Goal: Task Accomplishment & Management: Complete application form

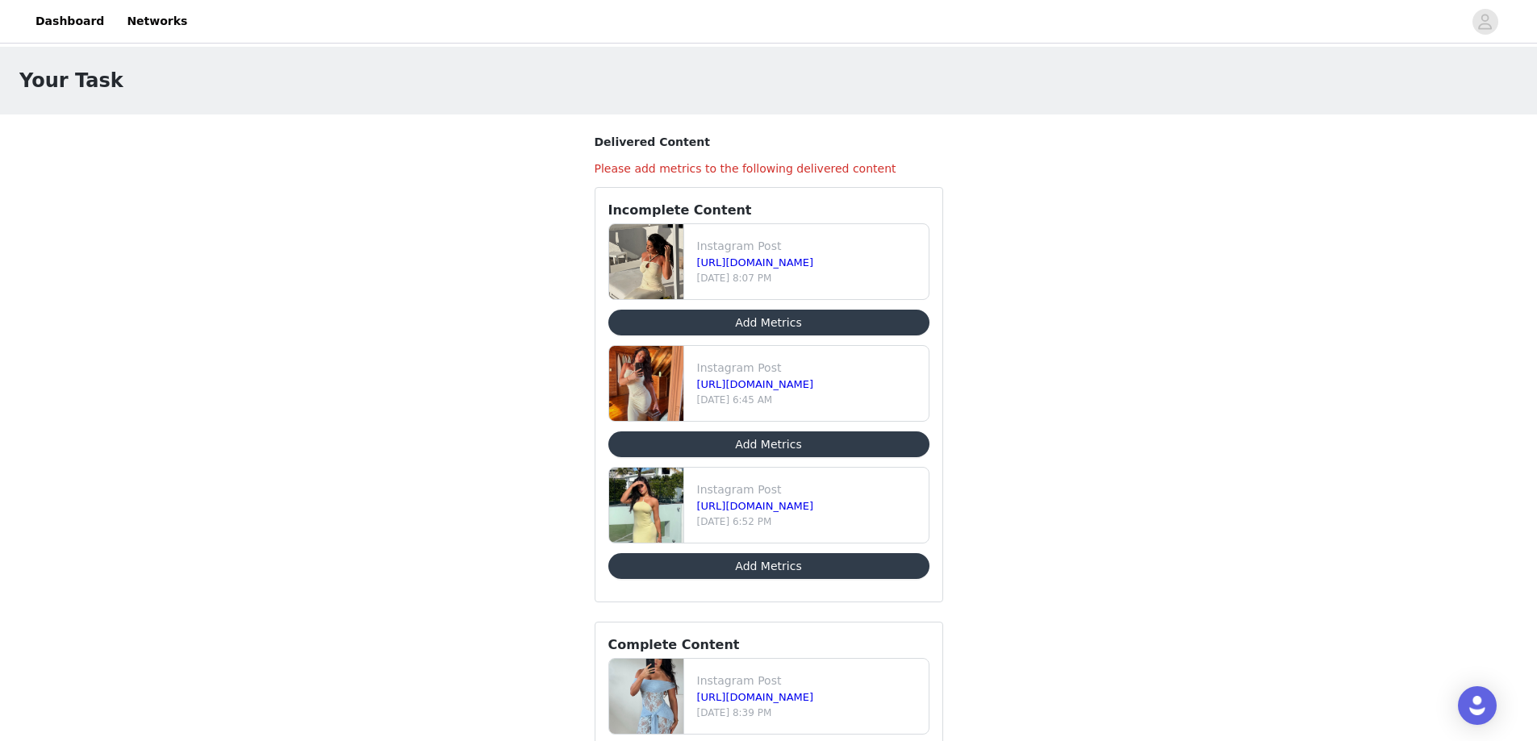
click at [758, 325] on button "Add Metrics" at bounding box center [768, 323] width 321 height 26
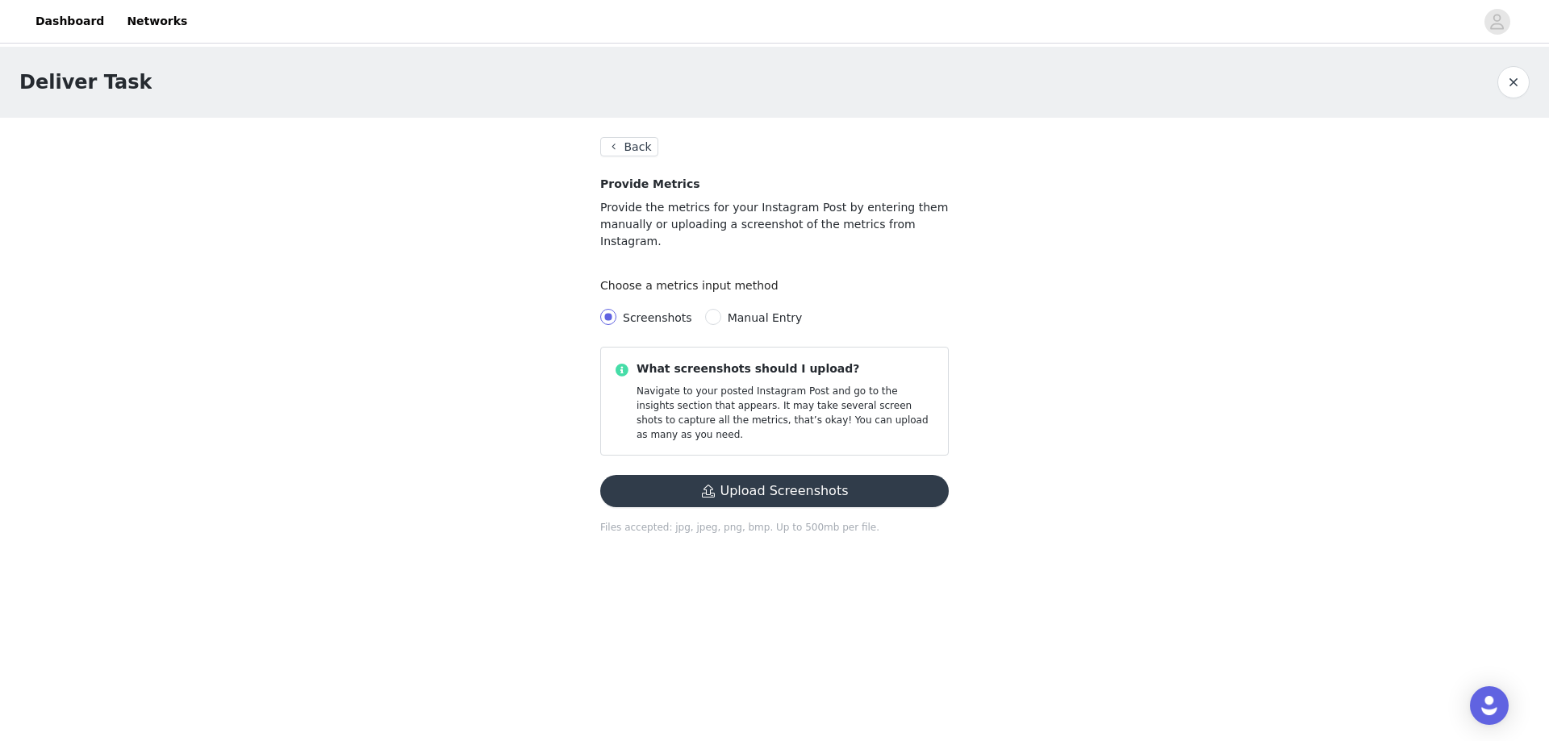
click at [728, 311] on span "Manual Entry" at bounding box center [765, 317] width 75 height 13
click at [721, 309] on input "Manual Entry" at bounding box center [713, 317] width 16 height 16
radio input "true"
radio input "false"
radio input "true"
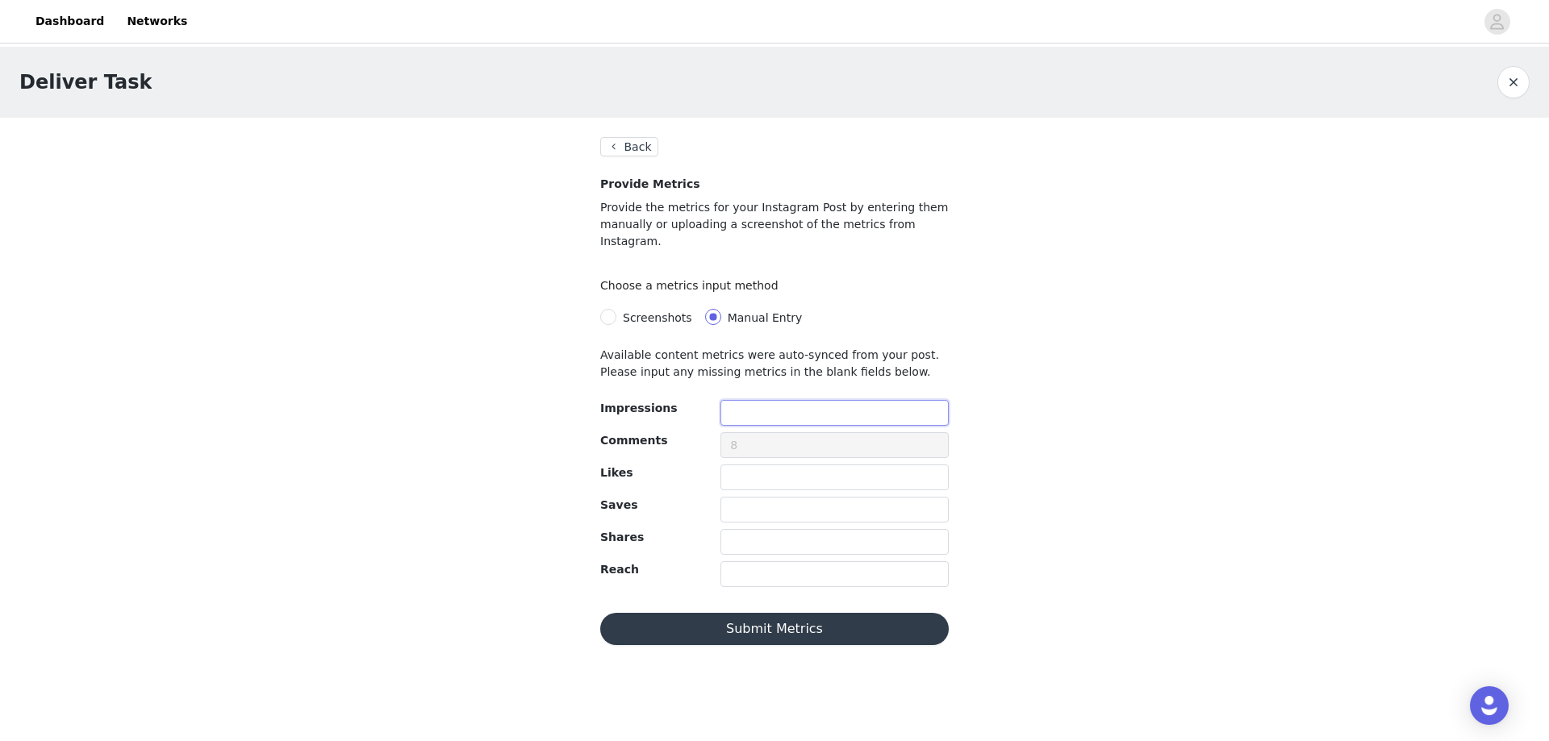
click at [744, 400] on input "text" at bounding box center [834, 413] width 228 height 26
type input "2386"
click at [749, 465] on input "text" at bounding box center [834, 478] width 228 height 26
type input "81"
click at [752, 562] on input "text" at bounding box center [834, 575] width 228 height 26
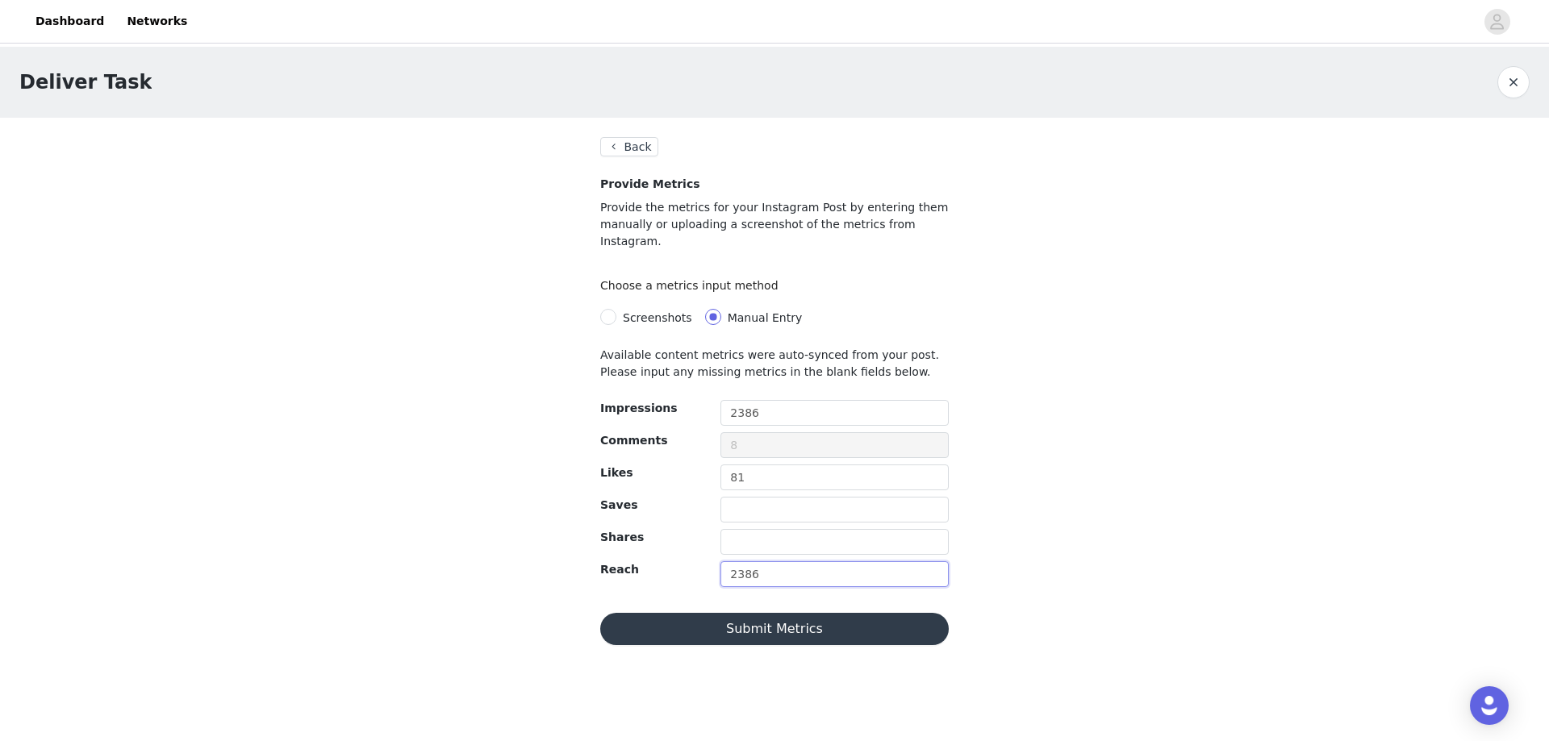
type input "2386"
click at [738, 616] on button "Submit Metrics" at bounding box center [774, 629] width 349 height 32
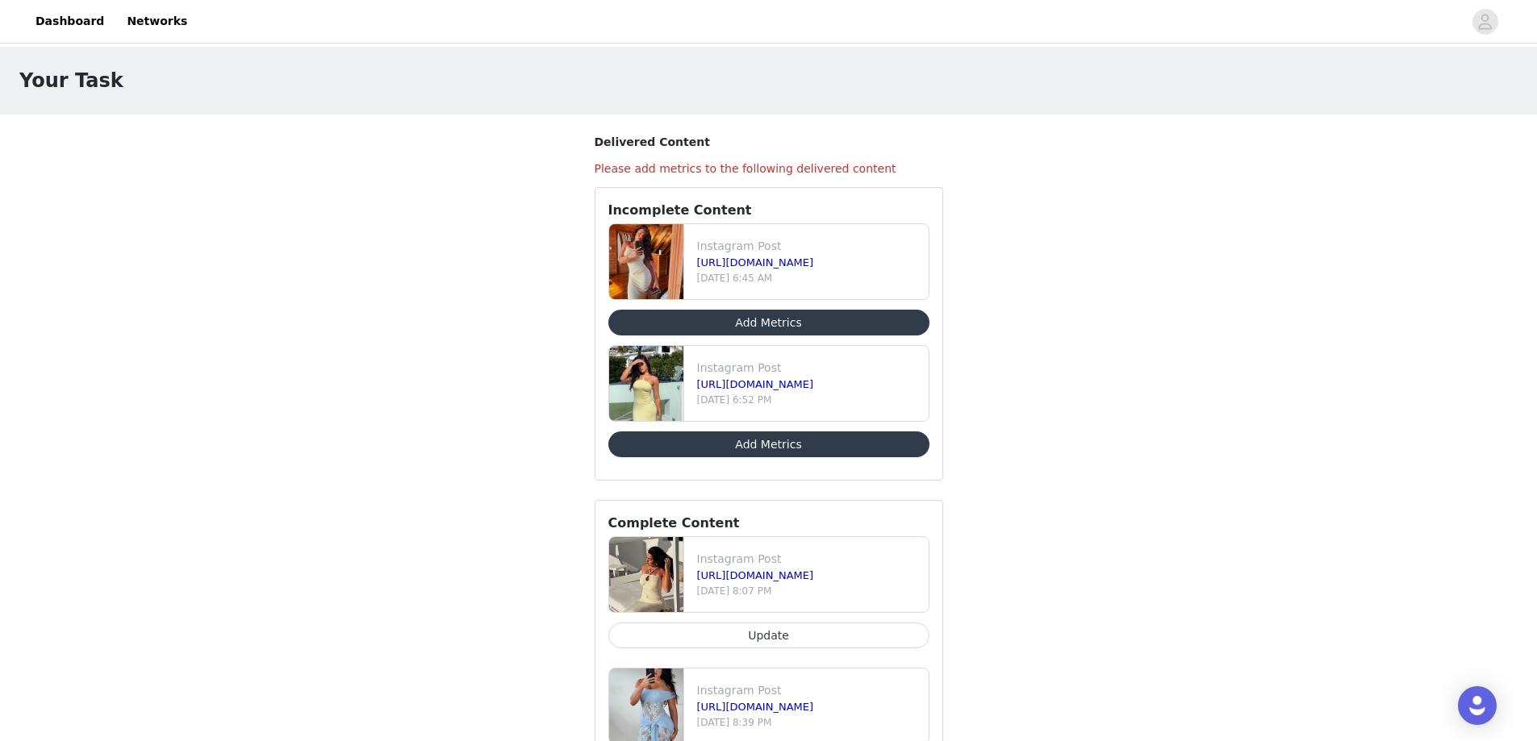
click at [866, 314] on button "Add Metrics" at bounding box center [768, 323] width 321 height 26
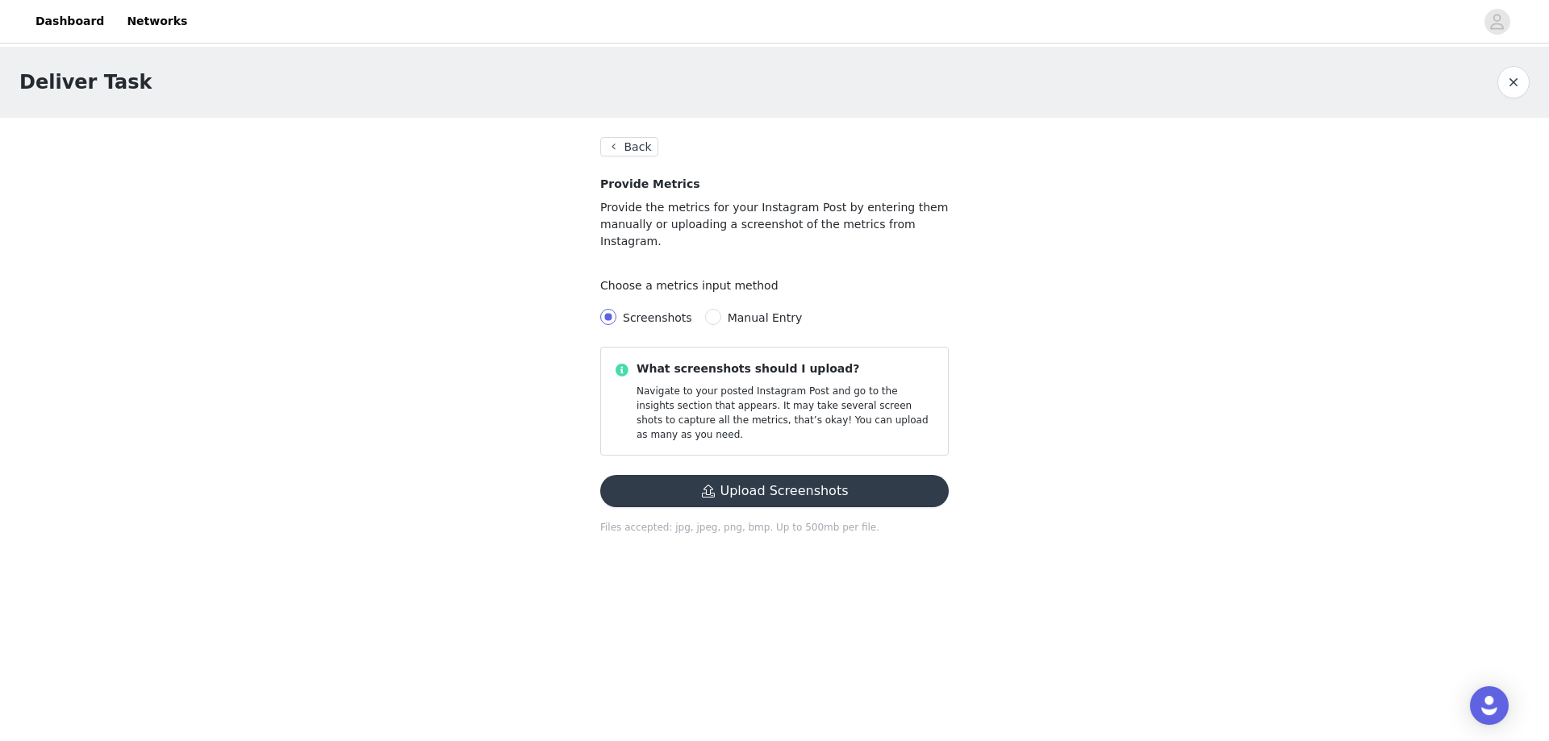
click at [770, 311] on span "Manual Entry" at bounding box center [765, 317] width 75 height 13
click at [721, 309] on input "Manual Entry" at bounding box center [713, 317] width 16 height 16
radio input "true"
radio input "false"
radio input "true"
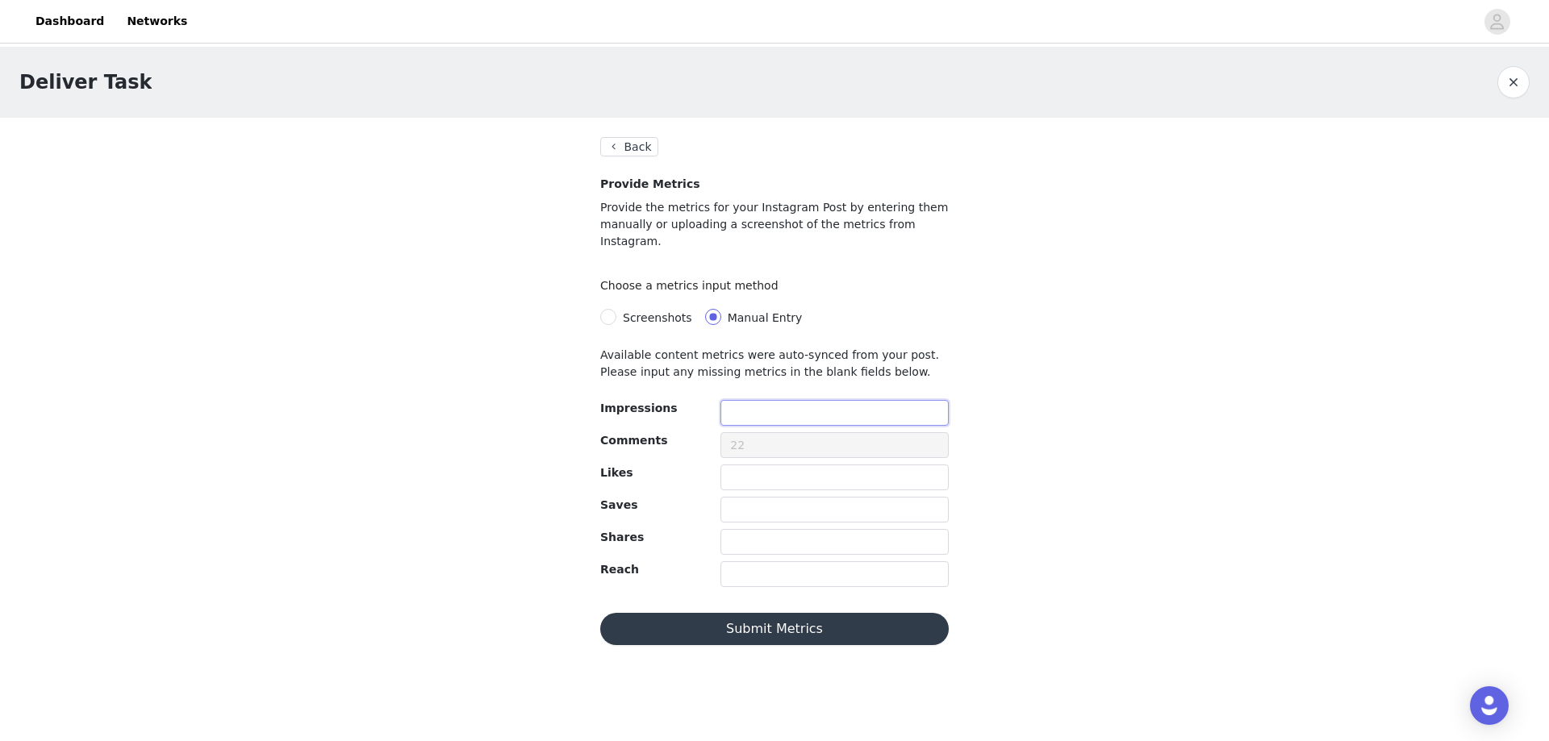
click at [794, 400] on input "text" at bounding box center [834, 413] width 228 height 26
type input "4040"
click at [758, 471] on input "text" at bounding box center [834, 478] width 228 height 26
type input "144"
click at [760, 497] on input "text" at bounding box center [834, 510] width 228 height 26
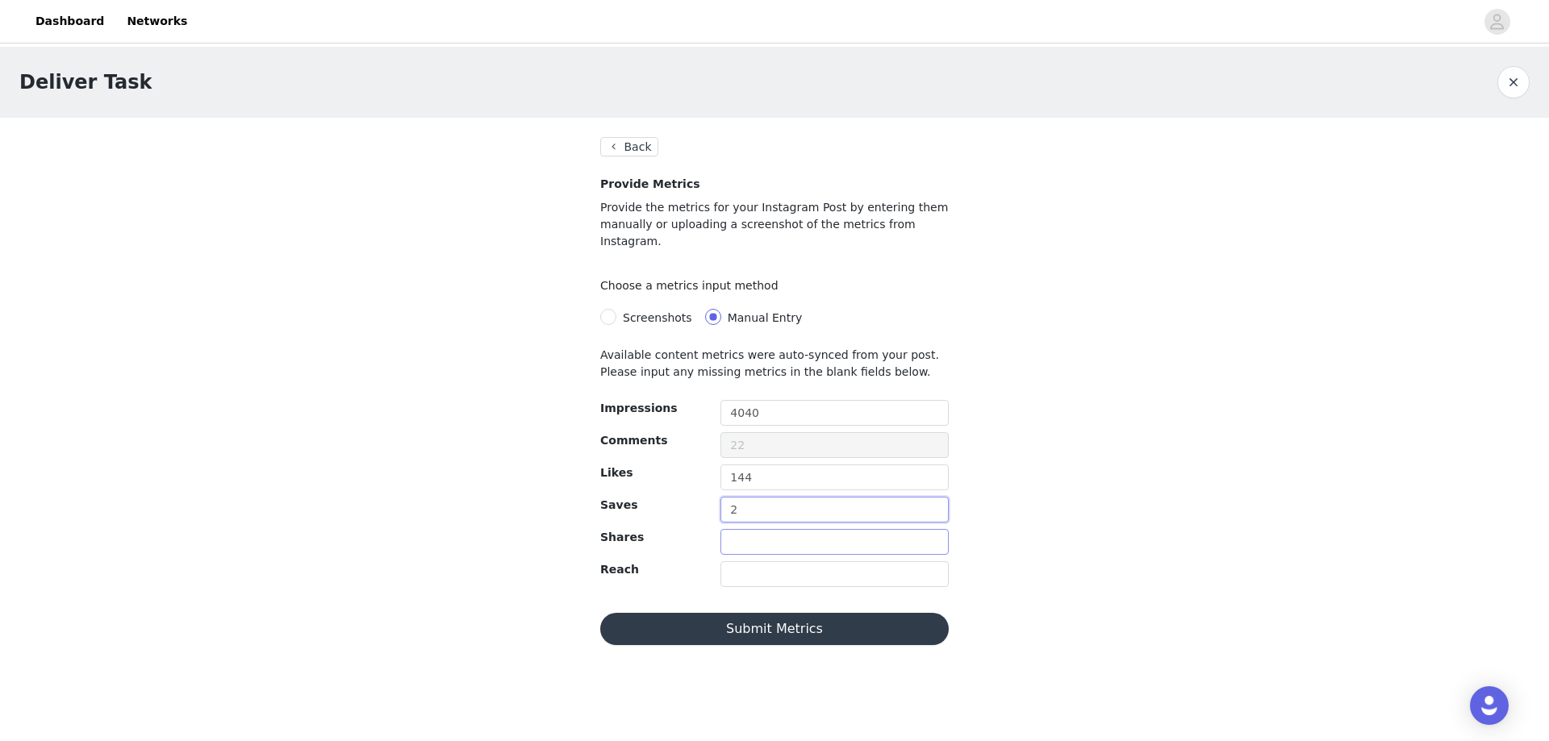
type input "2"
click at [752, 531] on input "text" at bounding box center [834, 542] width 228 height 26
type input "3"
click at [757, 562] on input "text" at bounding box center [834, 575] width 228 height 26
type input "4040"
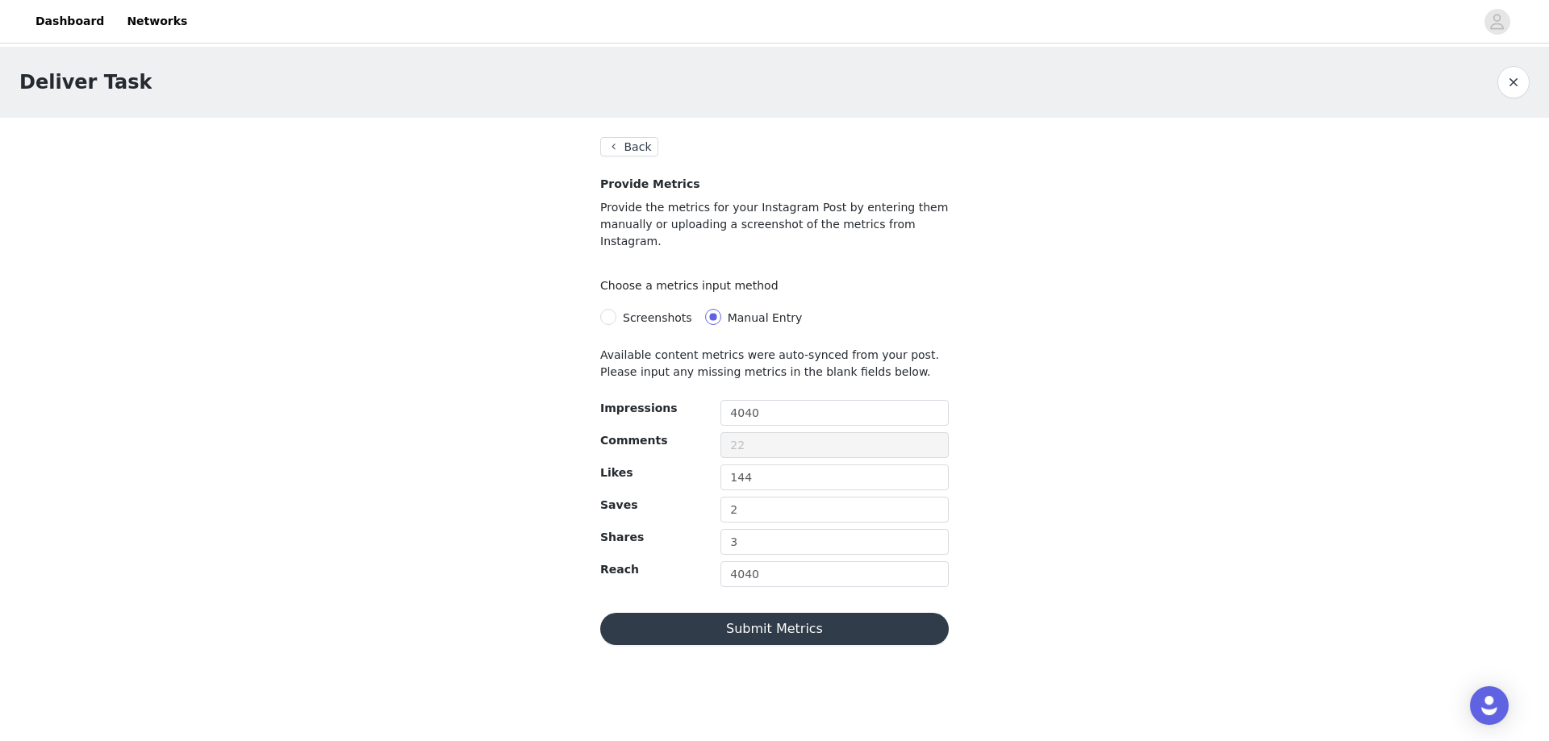
click at [748, 613] on button "Submit Metrics" at bounding box center [774, 629] width 349 height 32
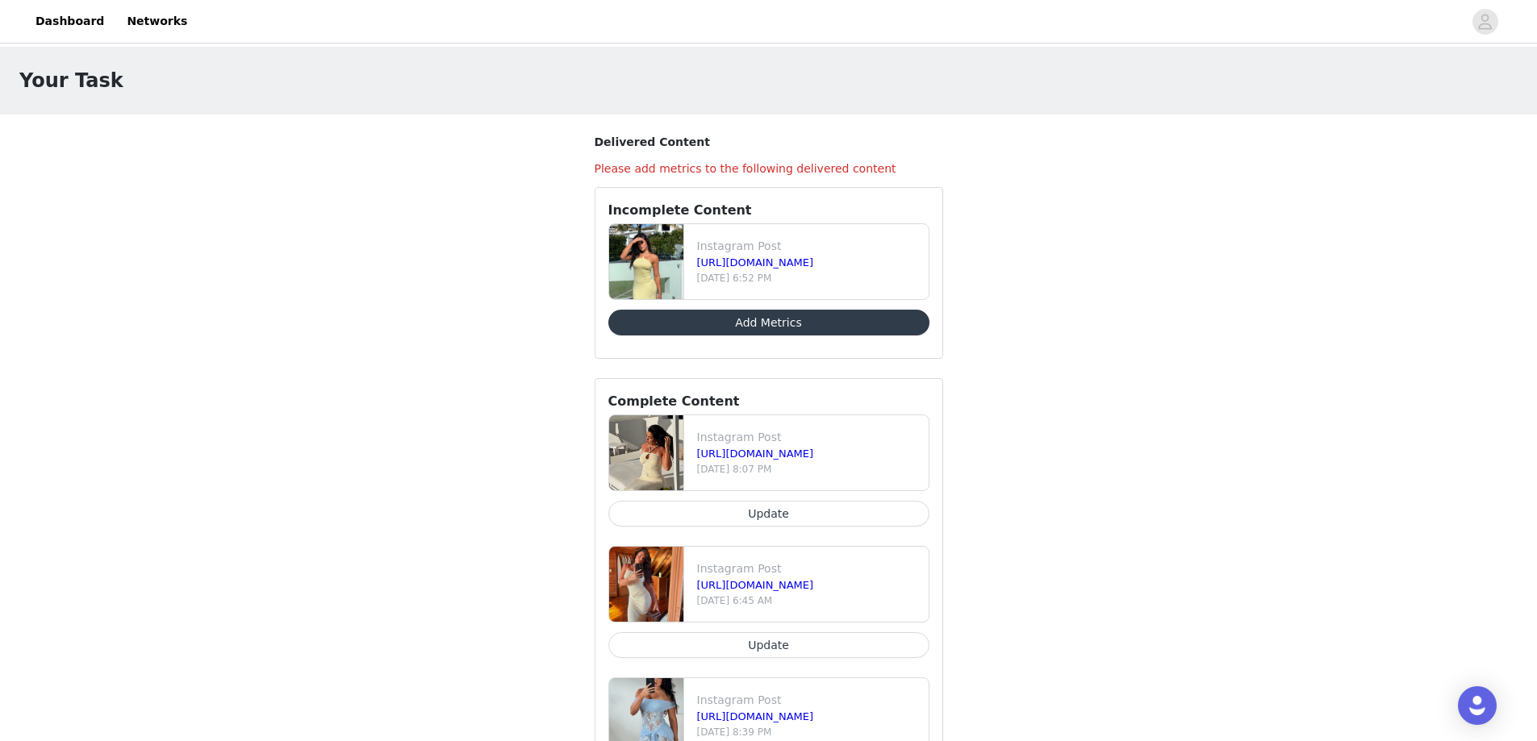
click at [726, 328] on button "Add Metrics" at bounding box center [768, 323] width 321 height 26
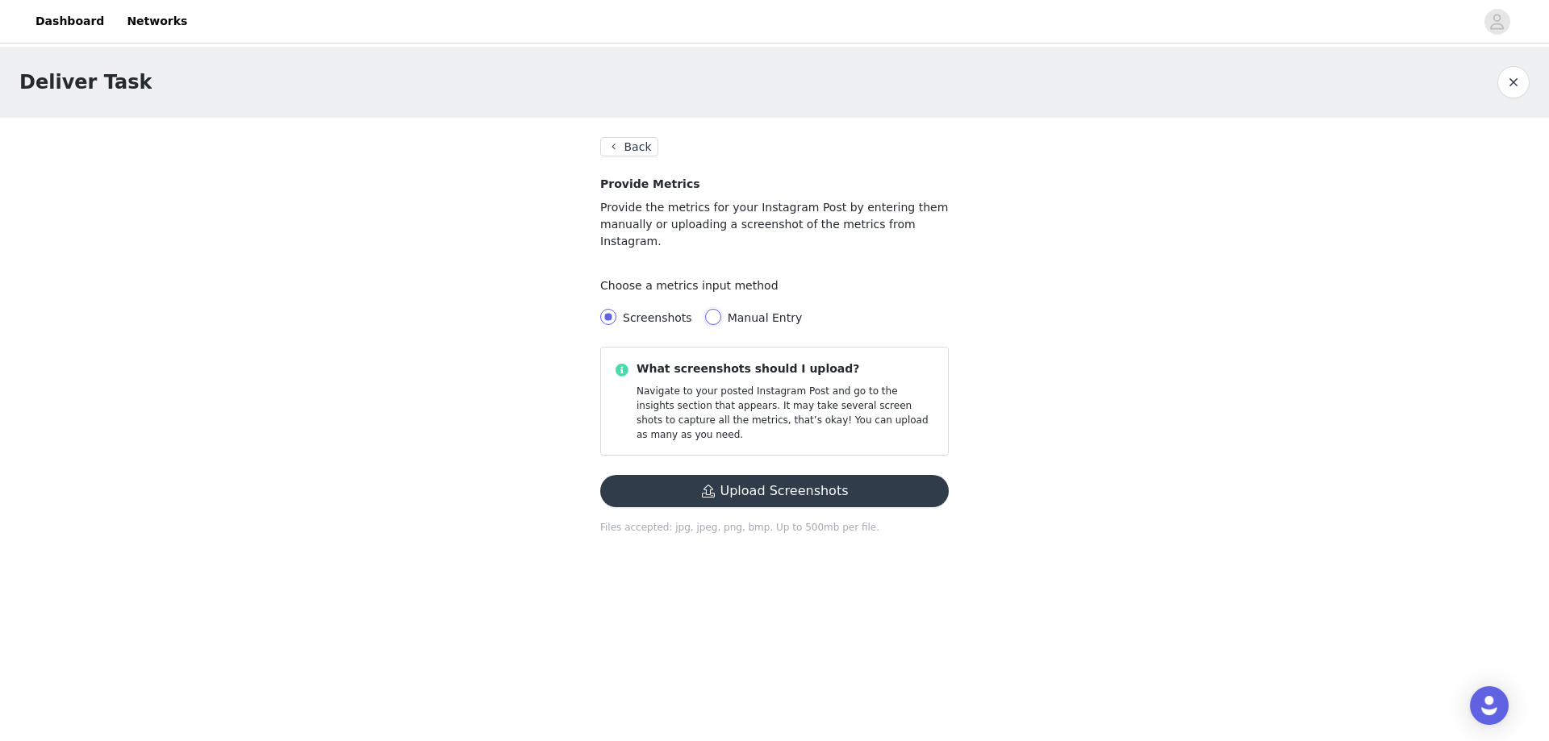
click at [709, 309] on input "Manual Entry" at bounding box center [713, 317] width 16 height 16
radio input "true"
radio input "false"
radio input "true"
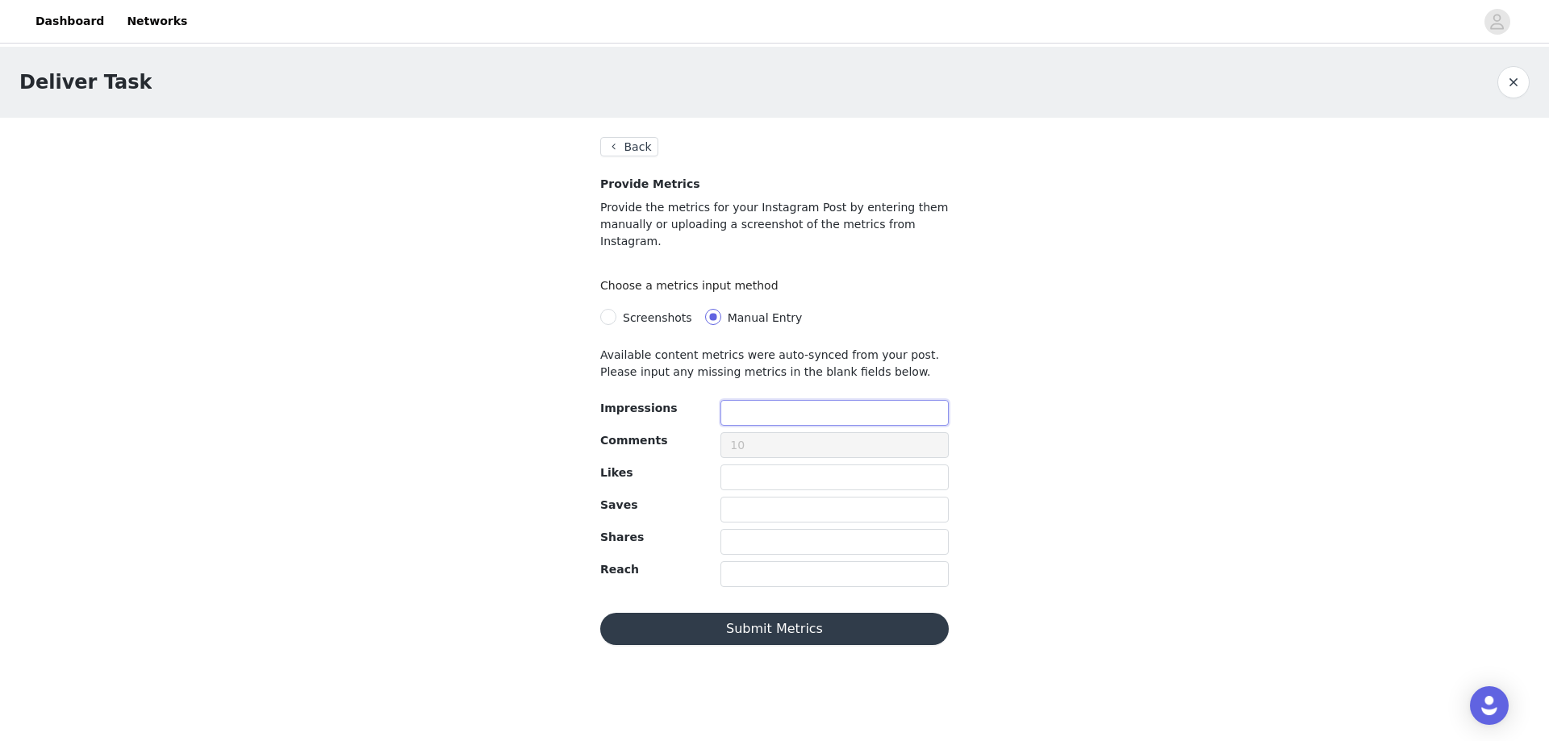
click at [744, 400] on input "text" at bounding box center [834, 413] width 228 height 26
type input "3430"
click at [751, 465] on input "text" at bounding box center [834, 478] width 228 height 26
type input "83"
click at [747, 497] on input "text" at bounding box center [834, 510] width 228 height 26
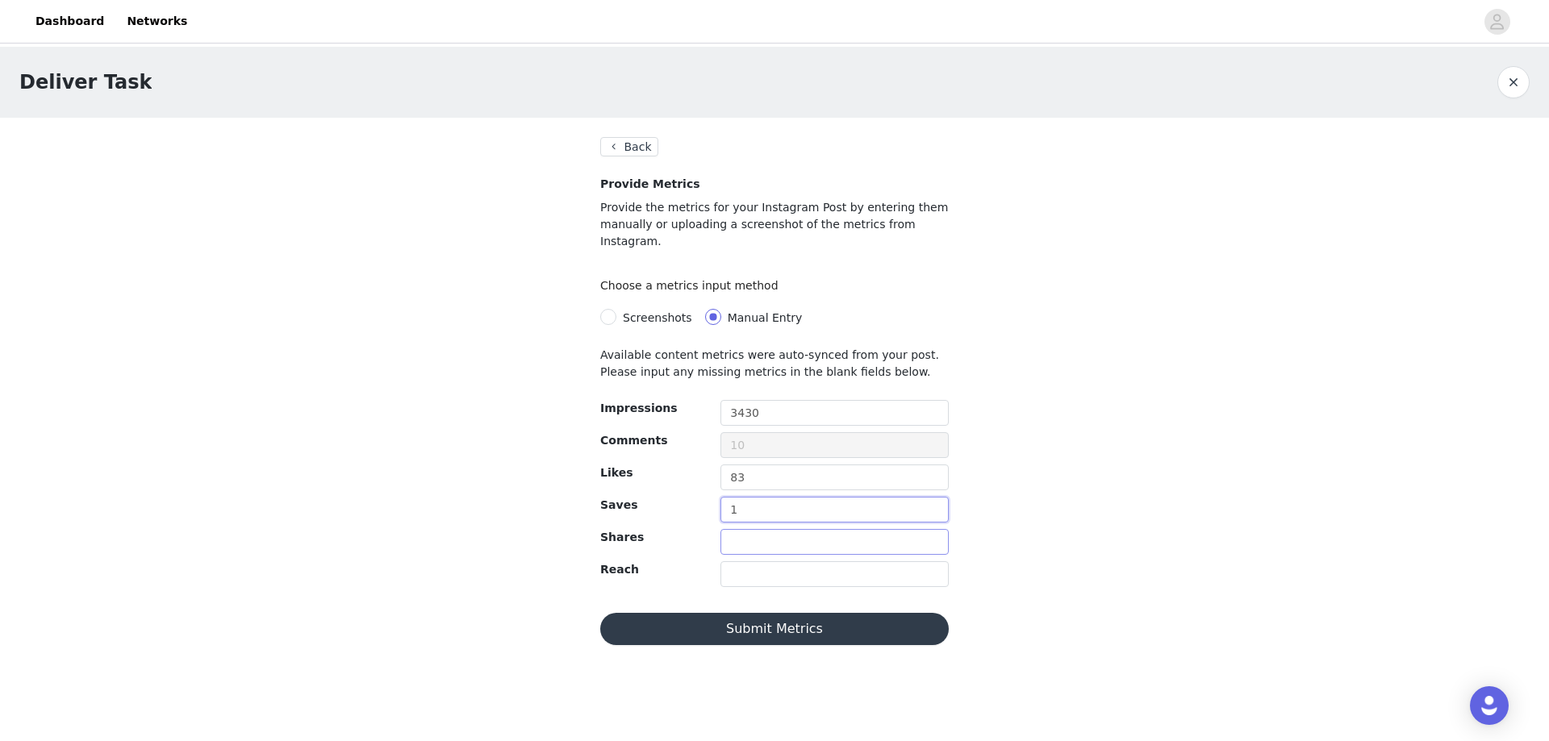
type input "1"
click at [772, 529] on input "text" at bounding box center [834, 542] width 228 height 26
click at [765, 562] on input "text" at bounding box center [834, 575] width 228 height 26
type input "3430"
click at [780, 613] on button "Submit Metrics" at bounding box center [774, 629] width 349 height 32
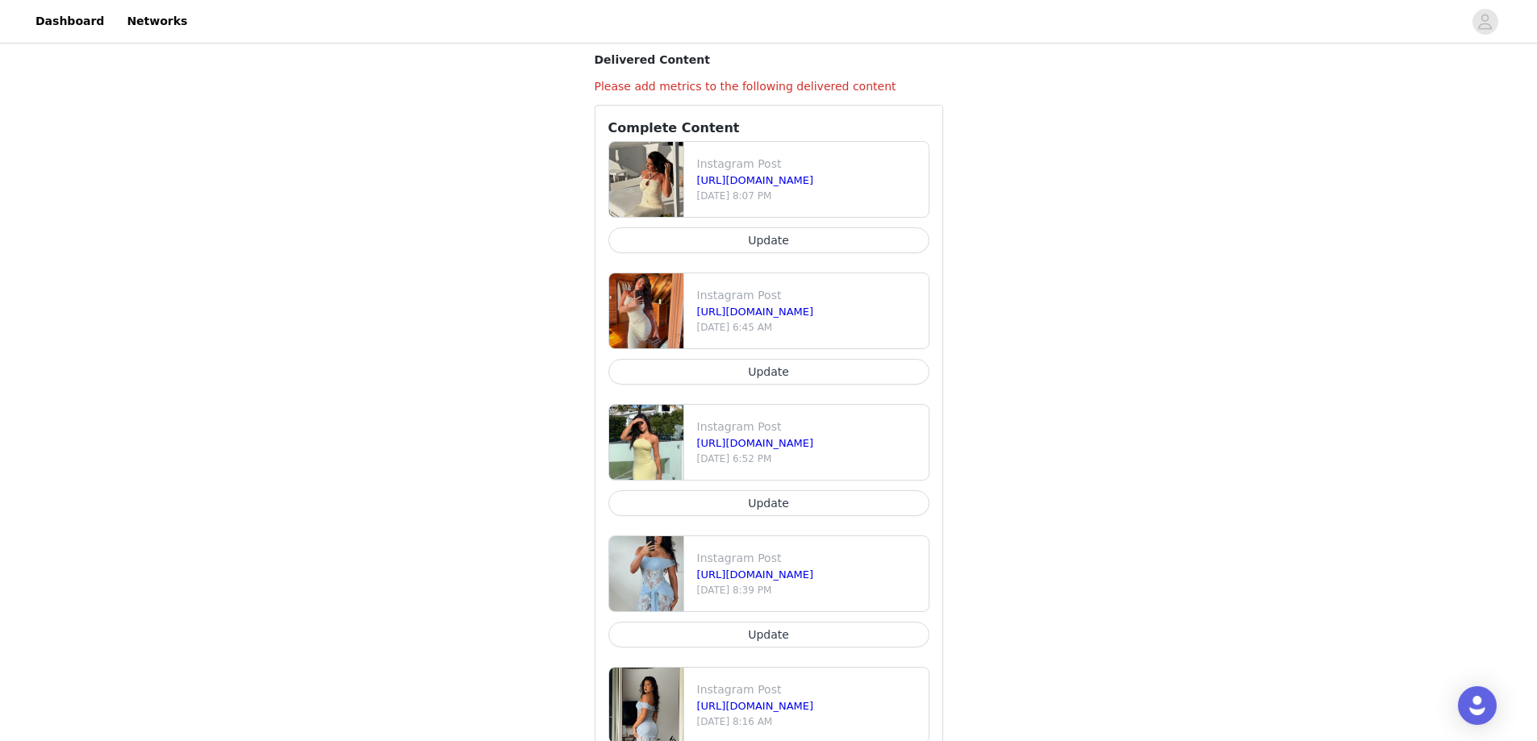
scroll to position [173, 0]
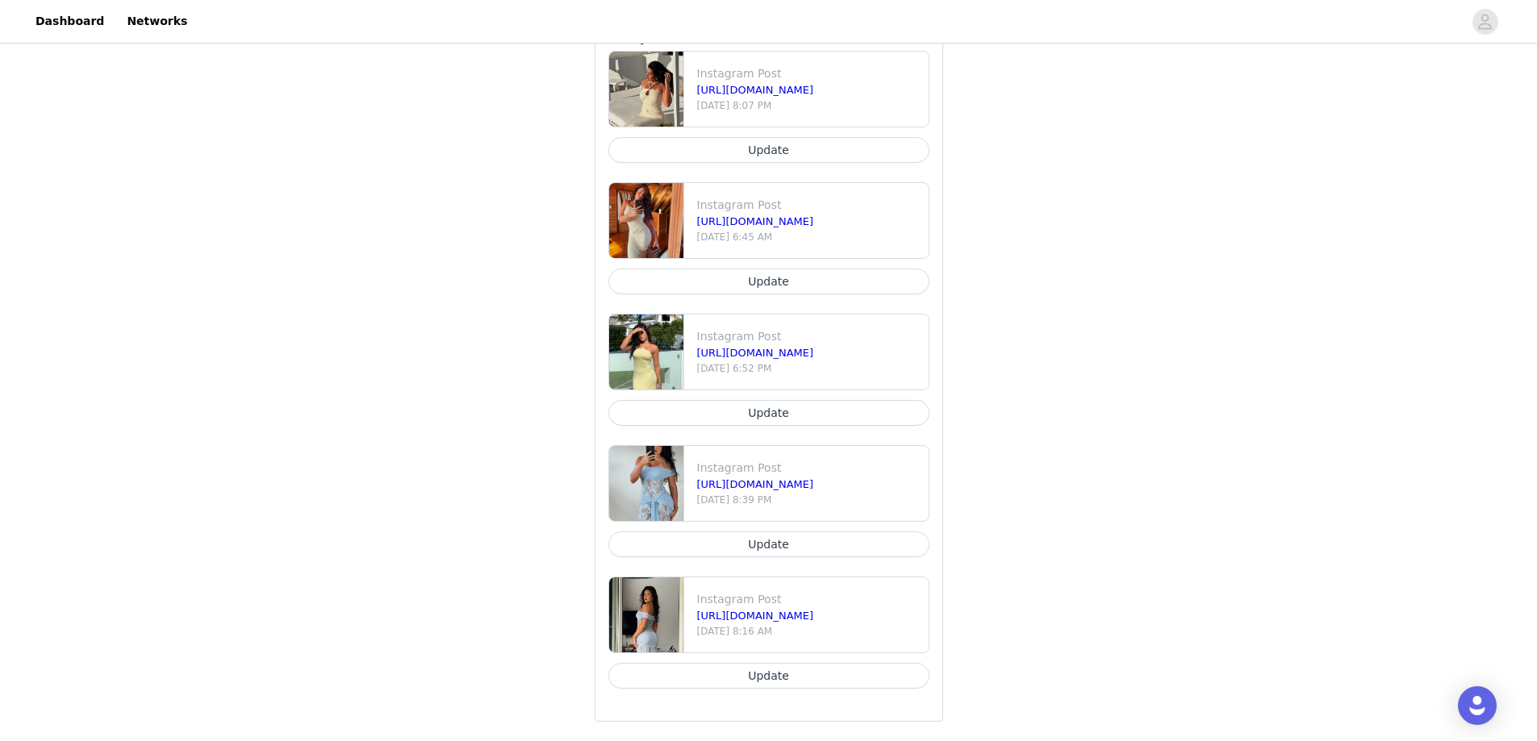
click at [690, 683] on button "Update" at bounding box center [768, 676] width 321 height 26
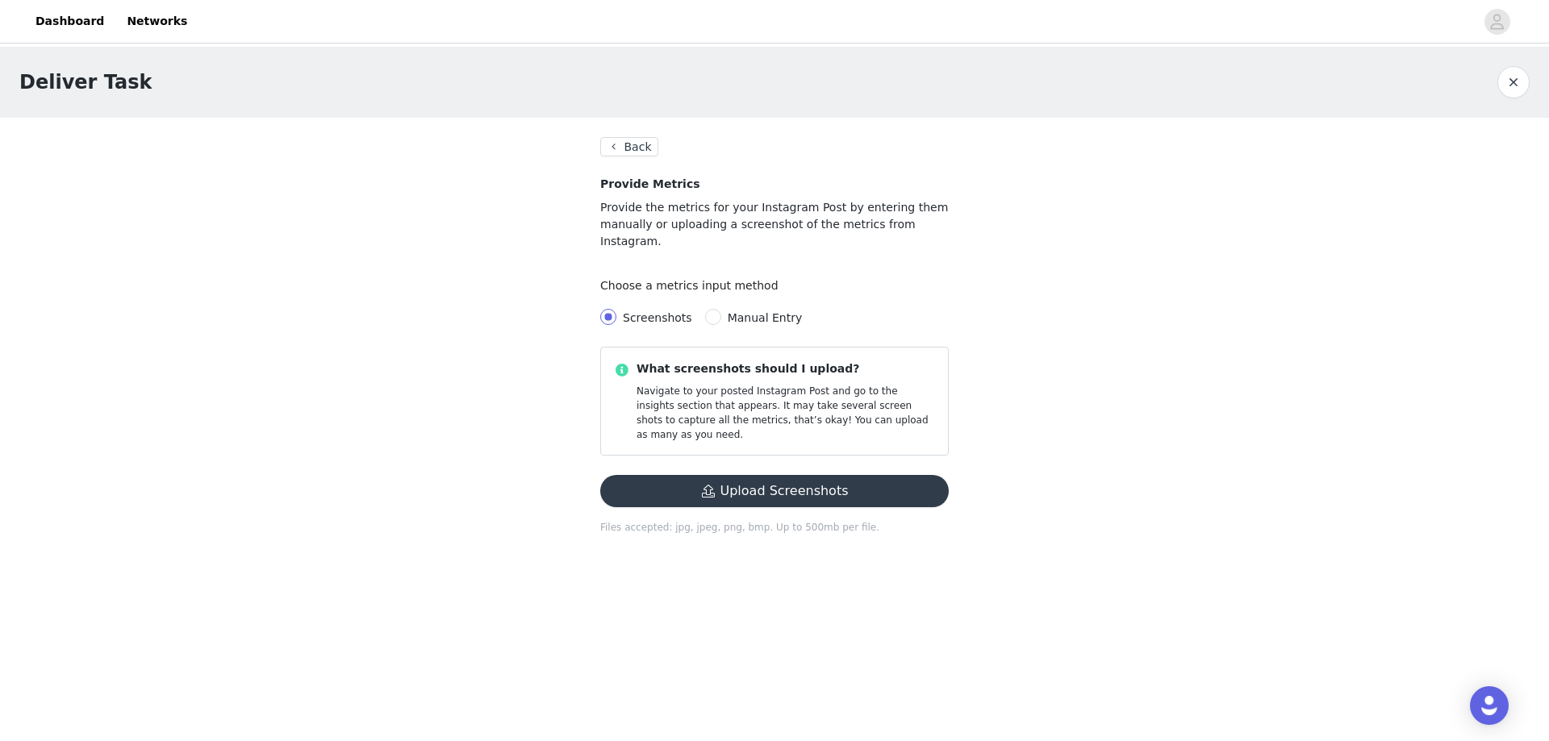
click at [741, 283] on div "Choose a metrics input method" at bounding box center [693, 285] width 186 height 32
drag, startPoint x: 738, startPoint y: 288, endPoint x: 737, endPoint y: 298, distance: 9.7
click at [737, 302] on div "Screenshots Manual Entry" at bounding box center [774, 318] width 349 height 32
click at [737, 311] on span "Manual Entry" at bounding box center [765, 317] width 75 height 13
click at [721, 309] on input "Manual Entry" at bounding box center [713, 317] width 16 height 16
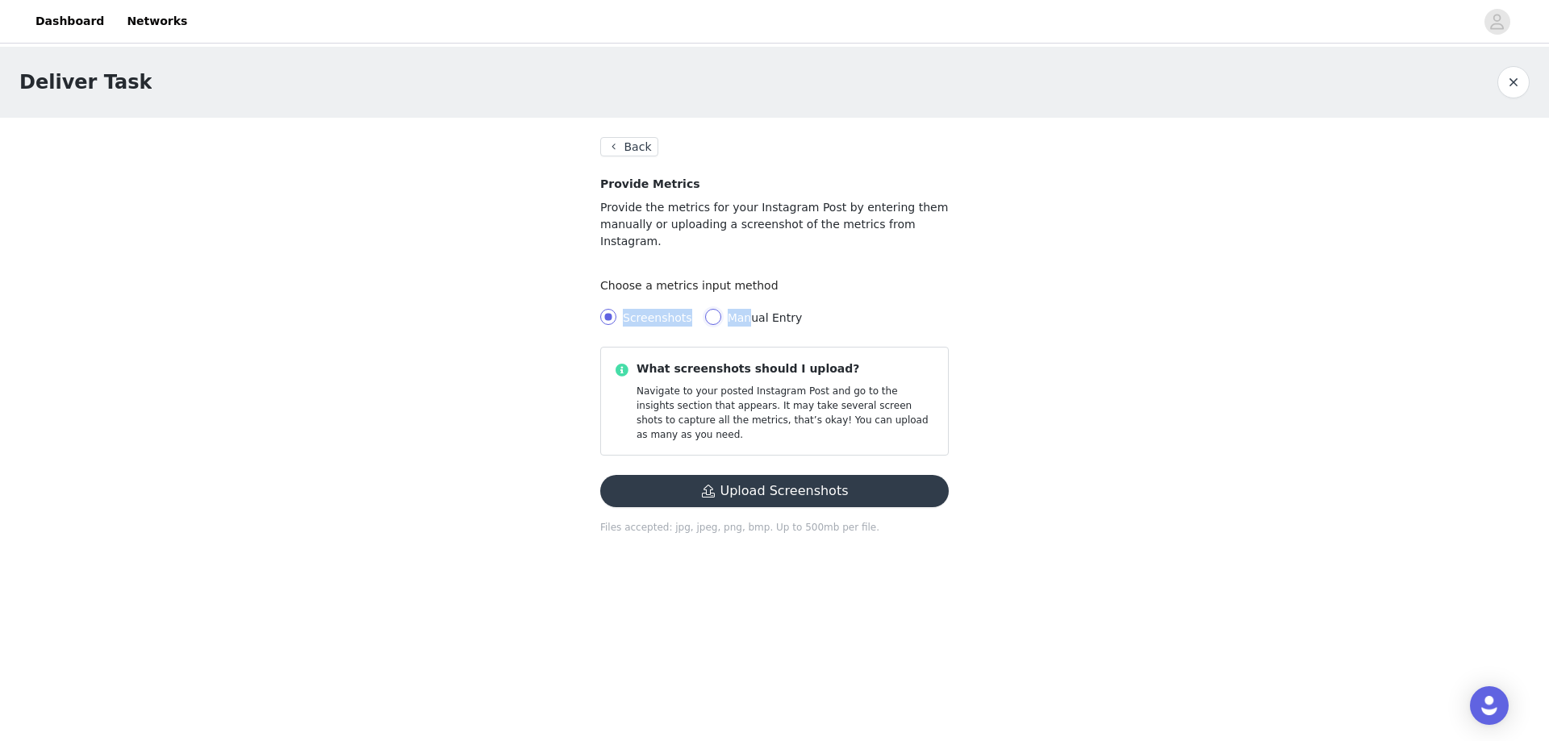
radio input "true"
radio input "false"
radio input "true"
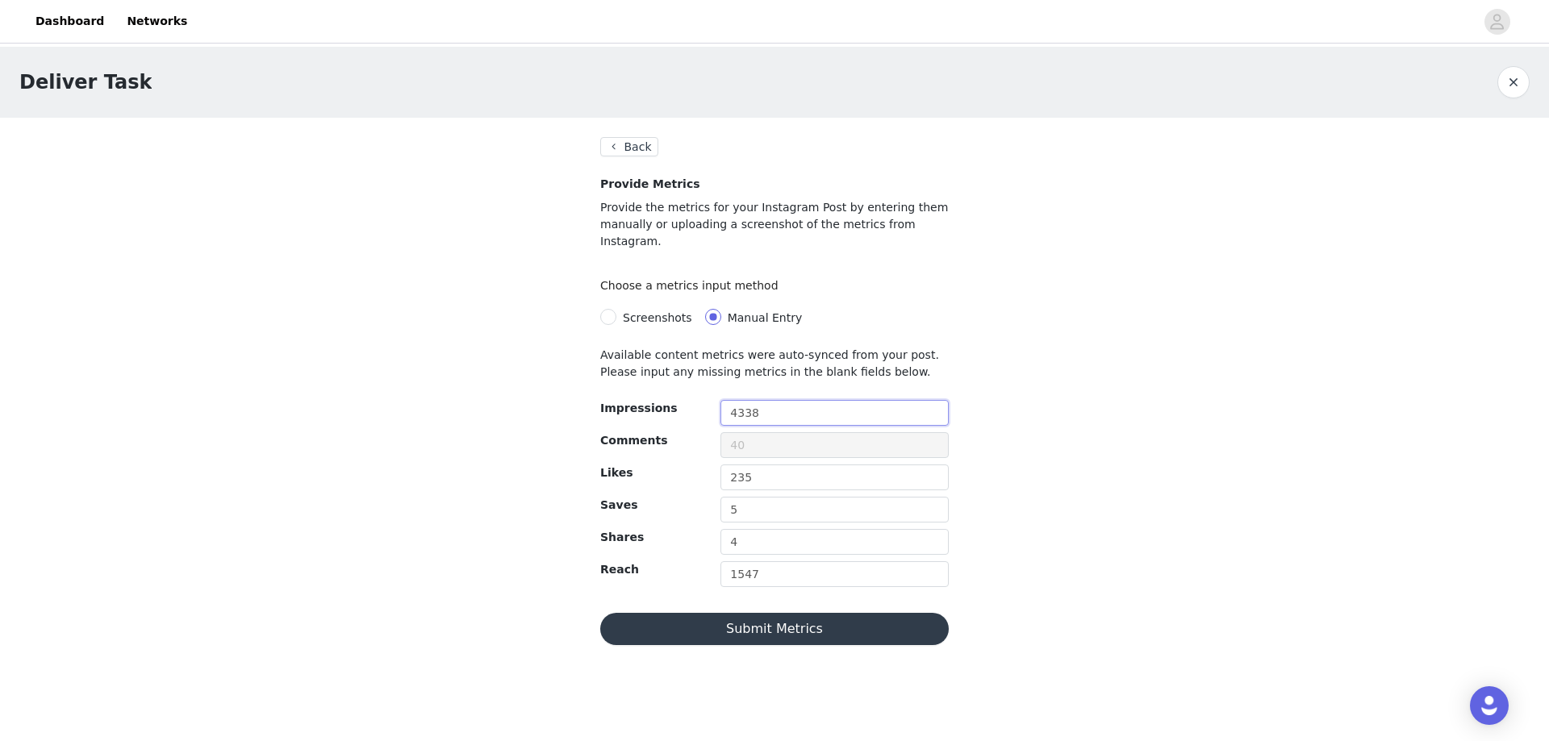
drag, startPoint x: 754, startPoint y: 396, endPoint x: 630, endPoint y: 396, distance: 123.4
click at [630, 400] on div "Impressions 4338" at bounding box center [774, 416] width 361 height 32
type input "5930"
click at [770, 614] on button "Submit Metrics" at bounding box center [774, 629] width 349 height 32
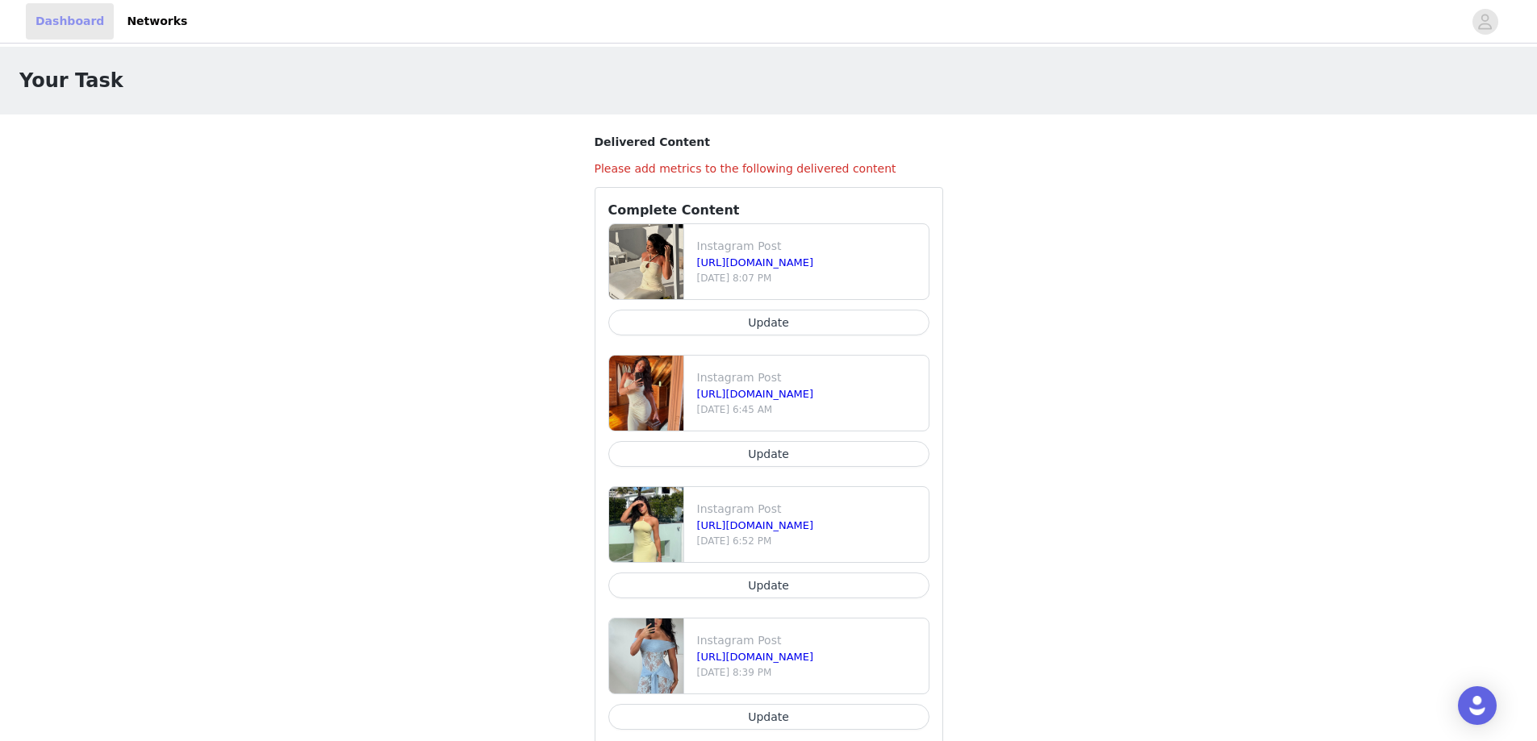
click at [69, 18] on link "Dashboard" at bounding box center [70, 21] width 88 height 36
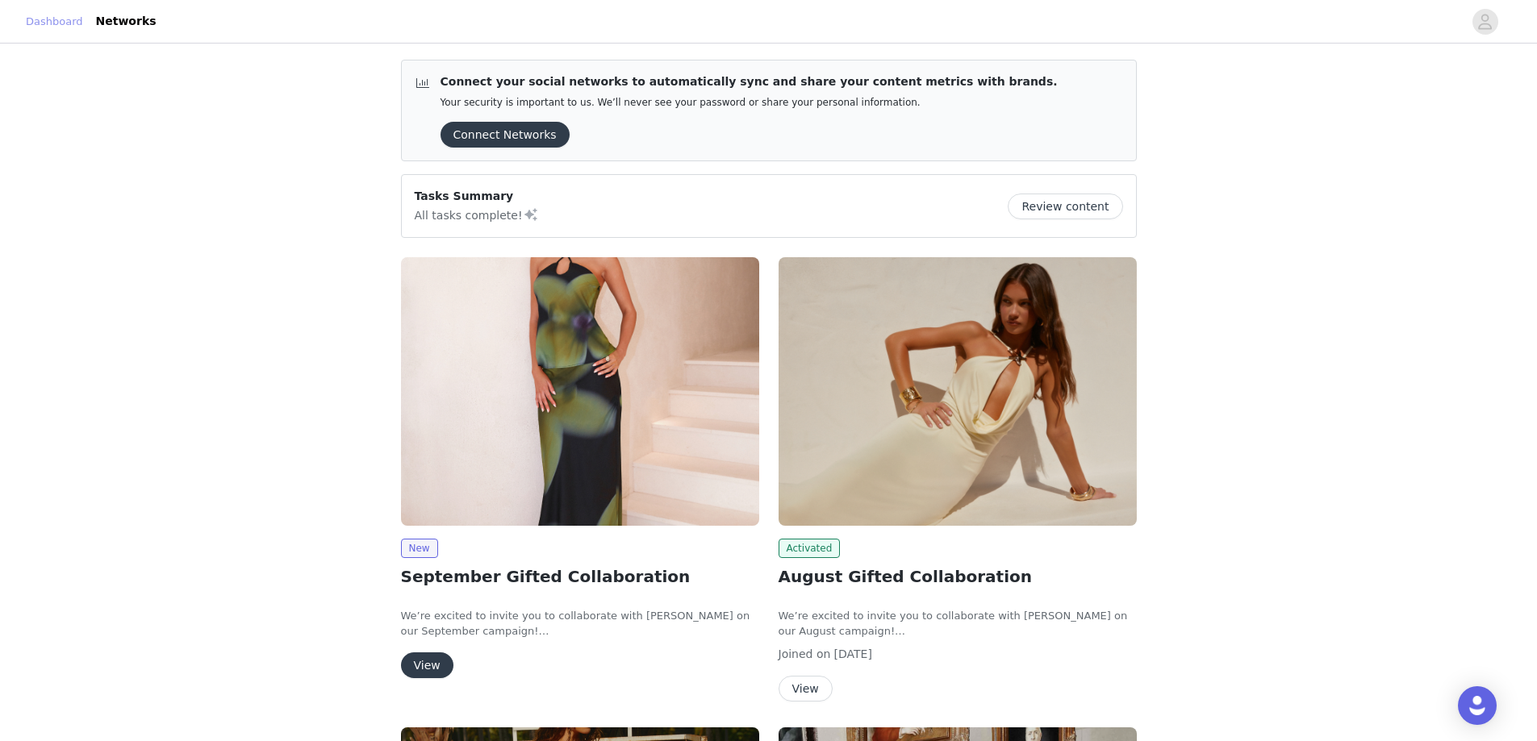
scroll to position [403, 0]
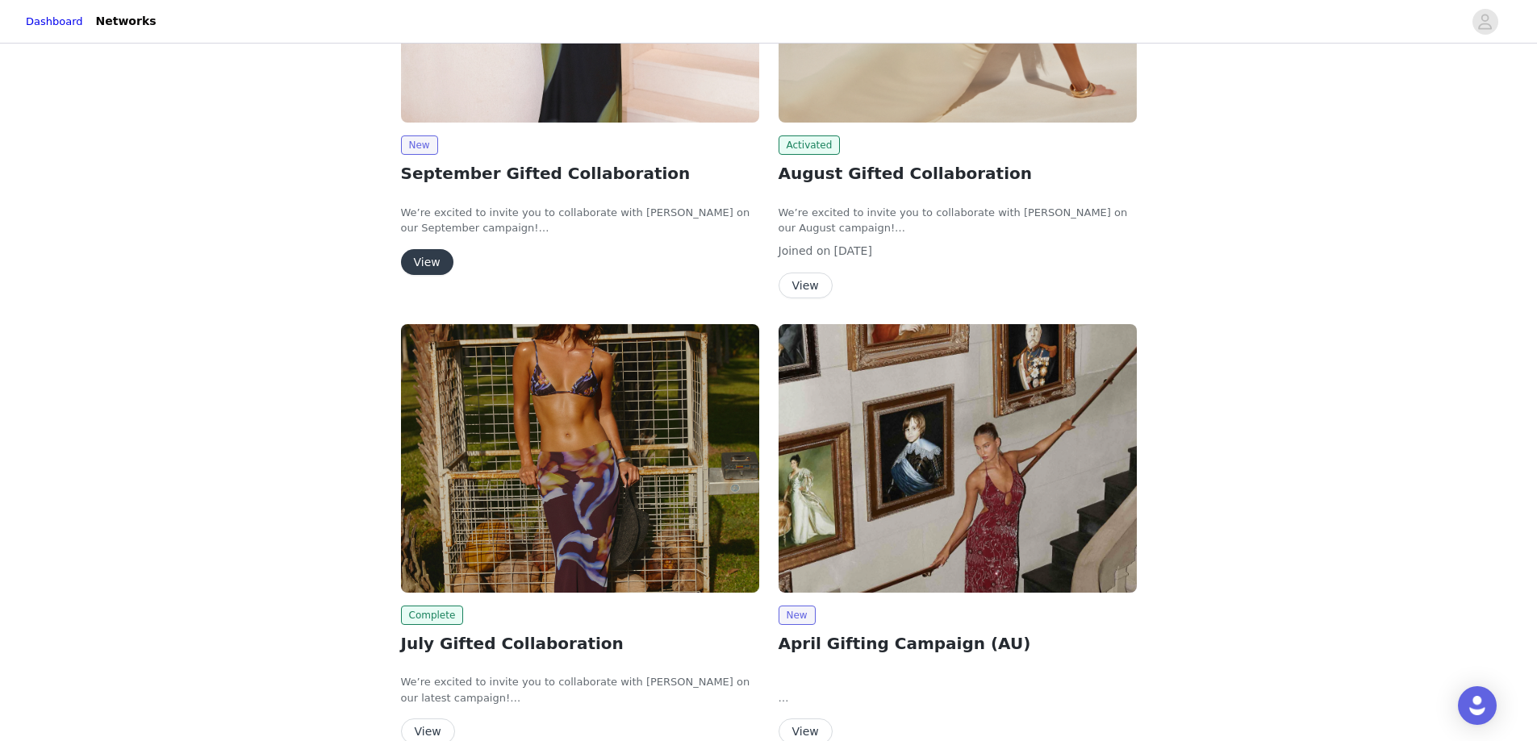
click at [408, 258] on button "View" at bounding box center [427, 262] width 52 height 26
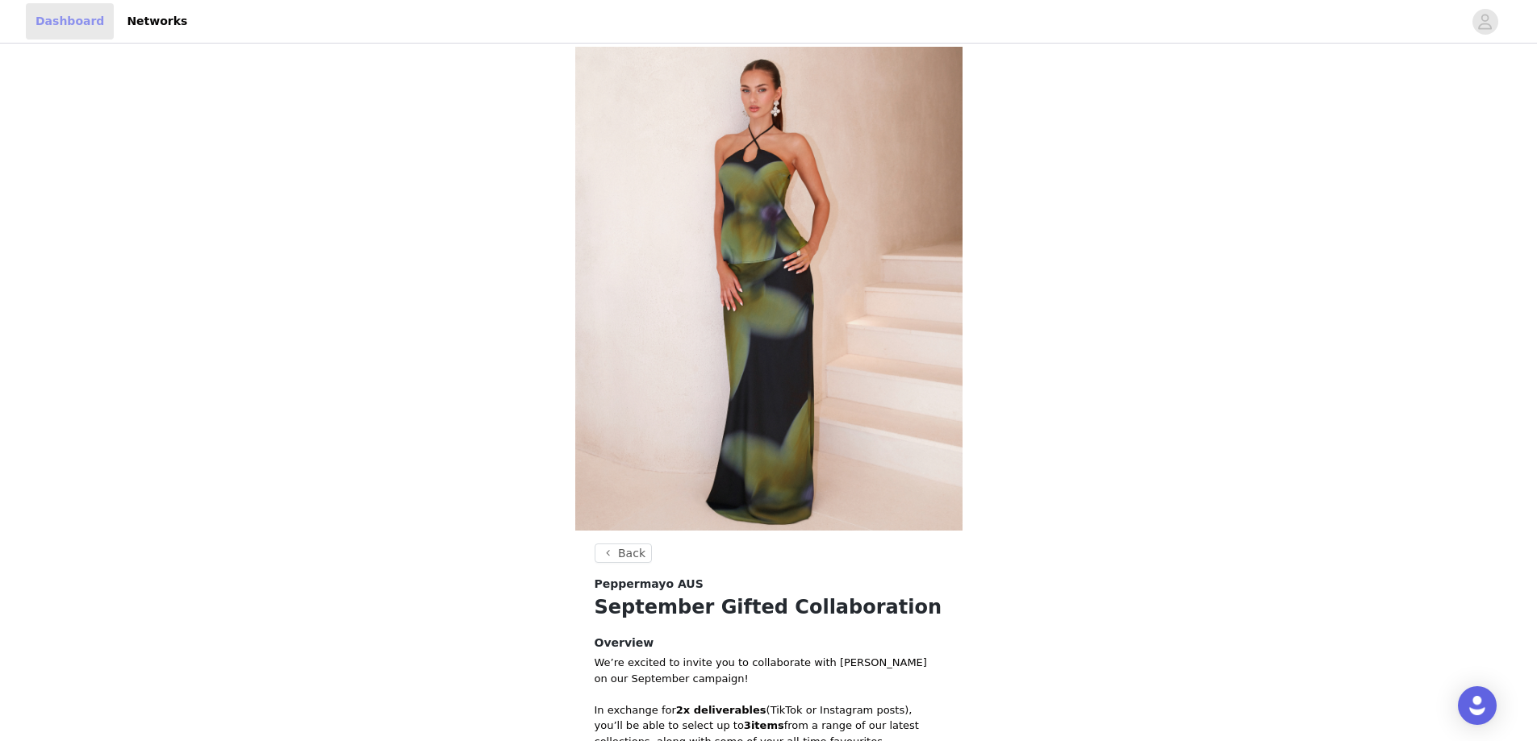
click at [98, 29] on link "Dashboard" at bounding box center [70, 21] width 88 height 36
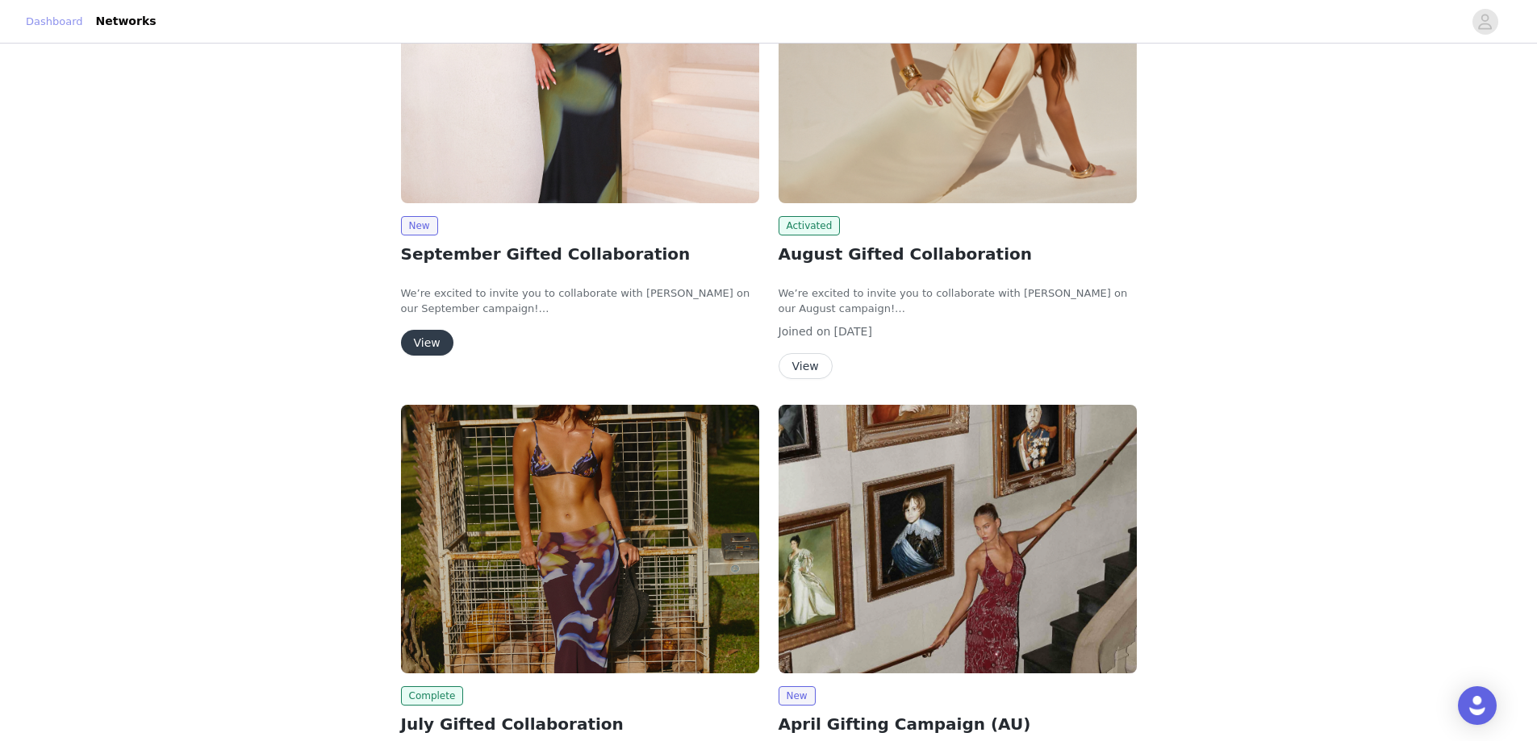
scroll to position [85, 0]
